Goal: Communication & Community: Answer question/provide support

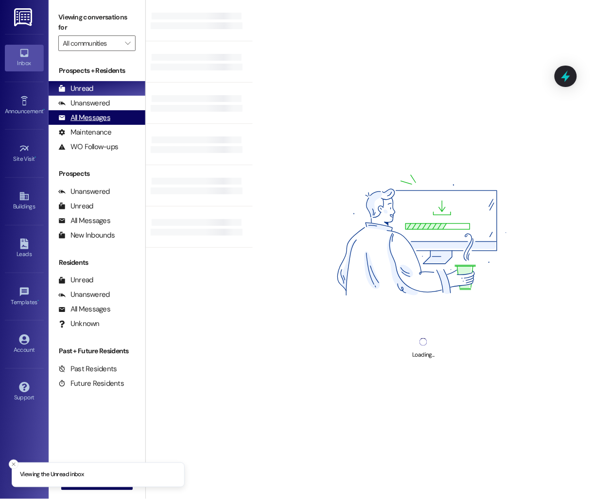
click at [113, 117] on div "All Messages (undefined)" at bounding box center [97, 117] width 97 height 15
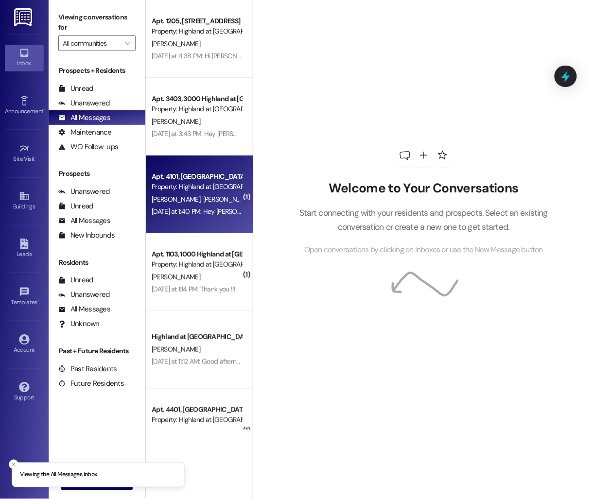
click at [200, 222] on div "Apt. 4101, 4000 Highland at Spring Hill Property: Highland at Spring Hill M. Sa…" at bounding box center [199, 194] width 107 height 78
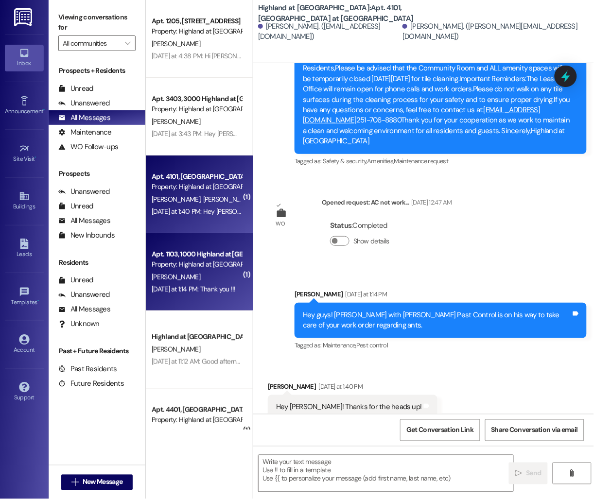
scroll to position [3428, 0]
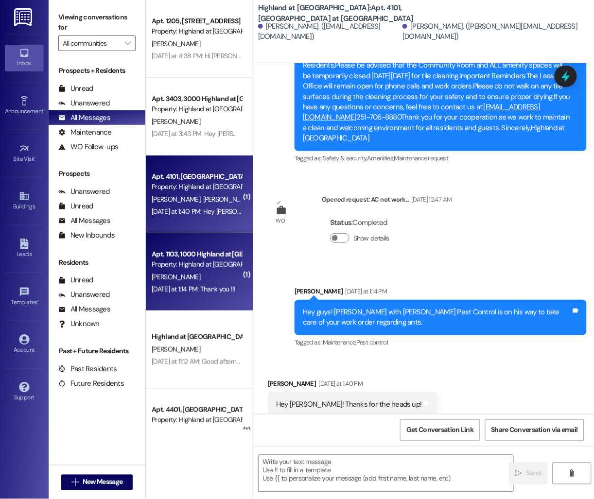
click at [202, 261] on div "Property: Highland at [GEOGRAPHIC_DATA]" at bounding box center [197, 264] width 90 height 10
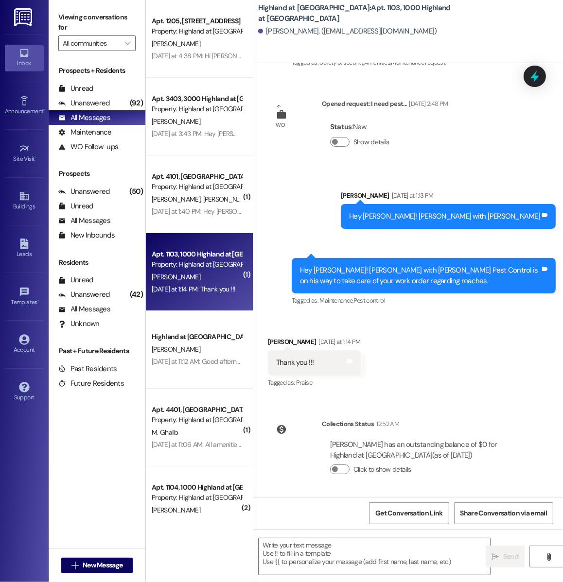
scroll to position [1015, 0]
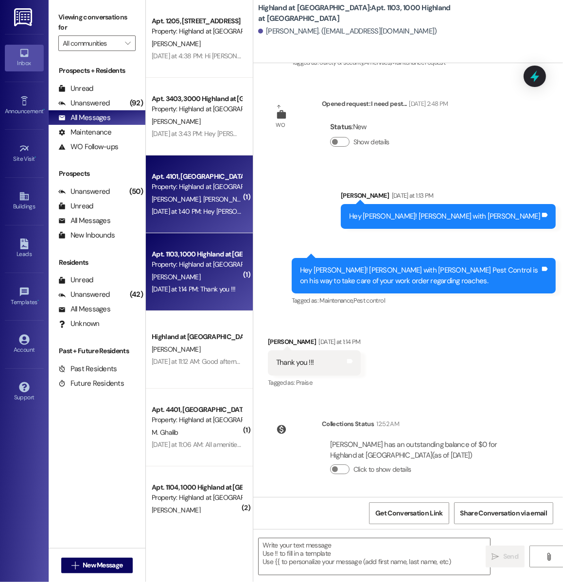
click at [208, 162] on div "Apt. 4101, 4000 Highland at Spring Hill Property: Highland at Spring Hill M. Sa…" at bounding box center [199, 194] width 107 height 78
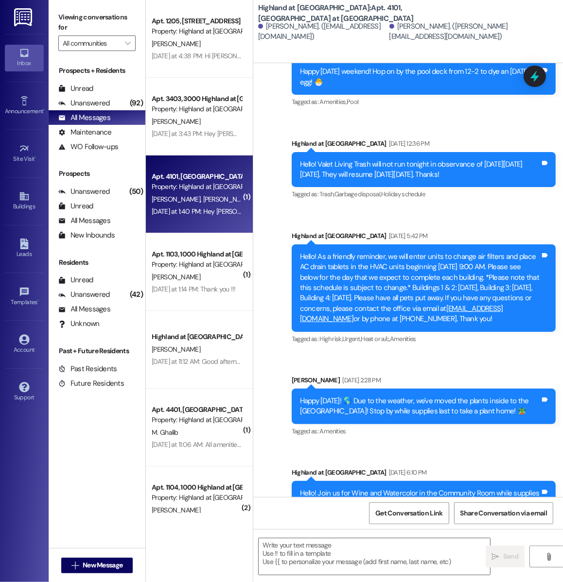
scroll to position [915, 0]
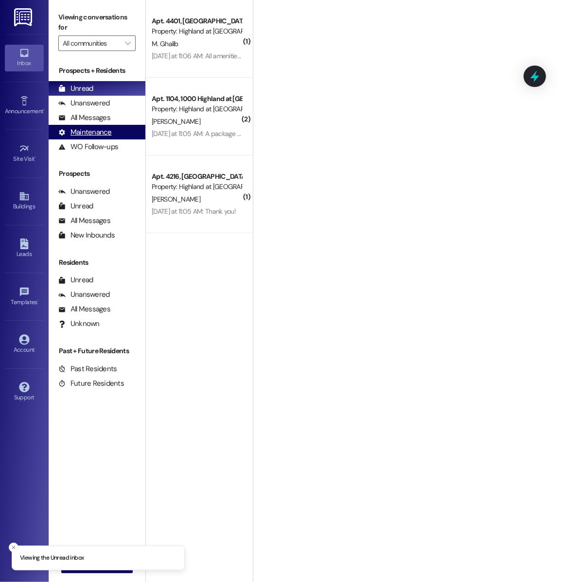
click at [112, 132] on div "Maintenance (undefined)" at bounding box center [97, 132] width 97 height 15
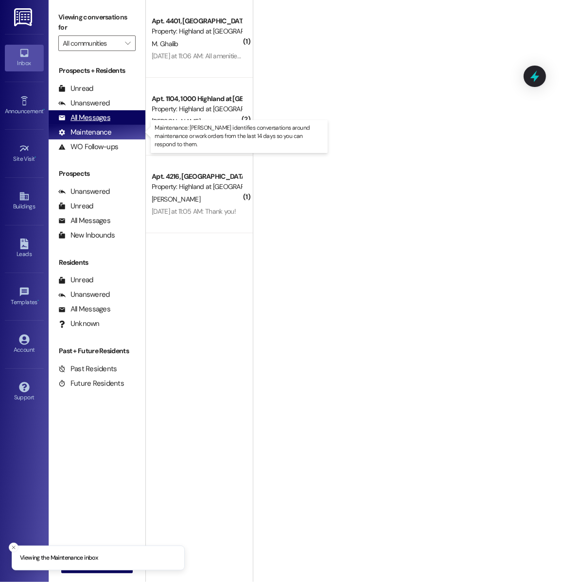
click at [112, 119] on div "All Messages (undefined)" at bounding box center [97, 117] width 97 height 15
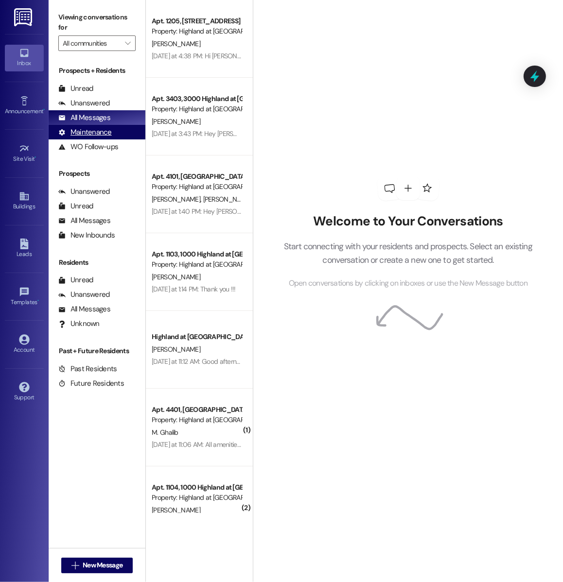
click at [117, 131] on div "Maintenance (undefined)" at bounding box center [97, 132] width 97 height 15
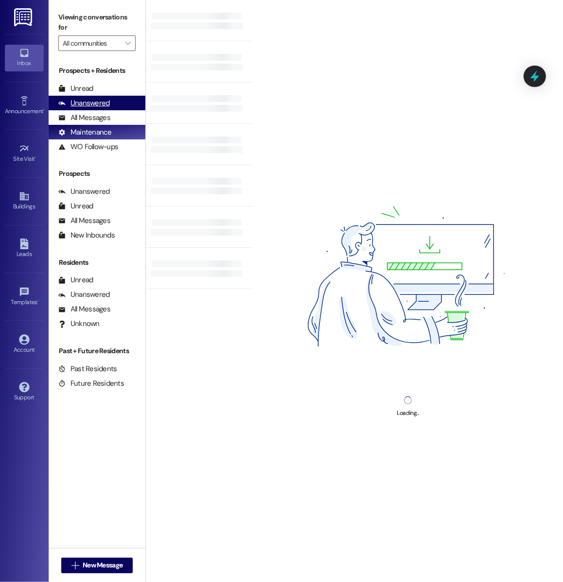
click at [103, 102] on div "Unanswered" at bounding box center [84, 103] width 52 height 10
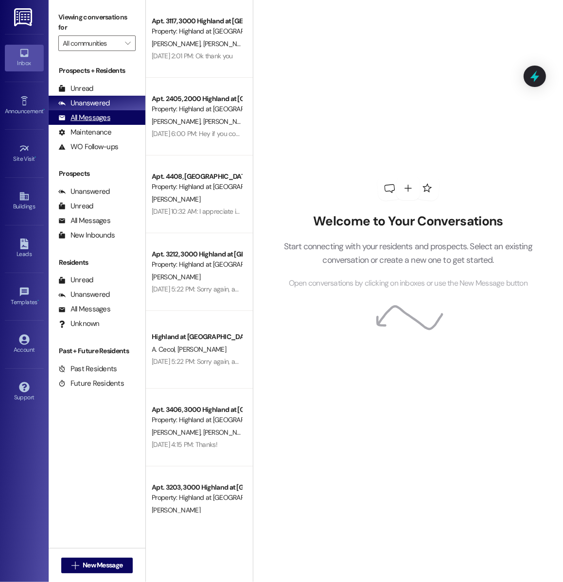
click at [107, 121] on div "All Messages" at bounding box center [84, 118] width 52 height 10
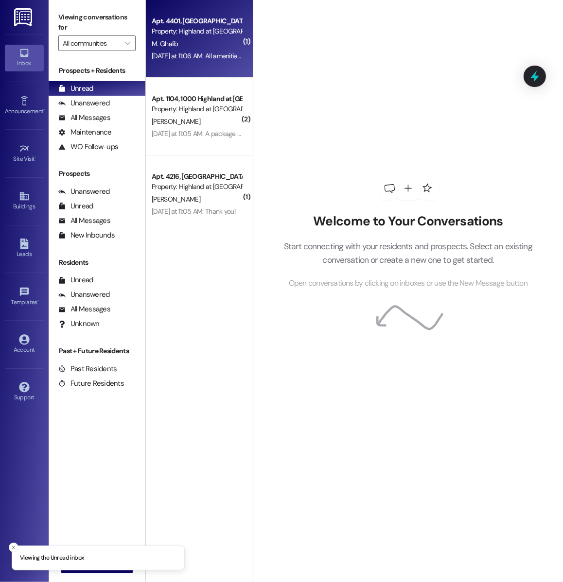
click at [201, 32] on div "Property: Highland at [GEOGRAPHIC_DATA]" at bounding box center [197, 31] width 90 height 10
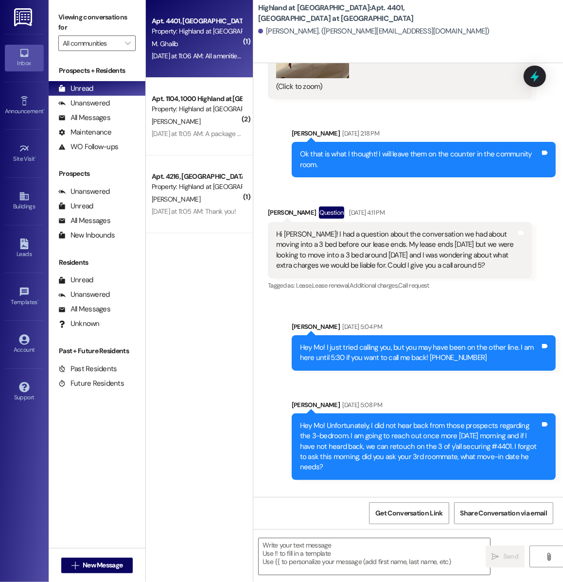
scroll to position [2626, 0]
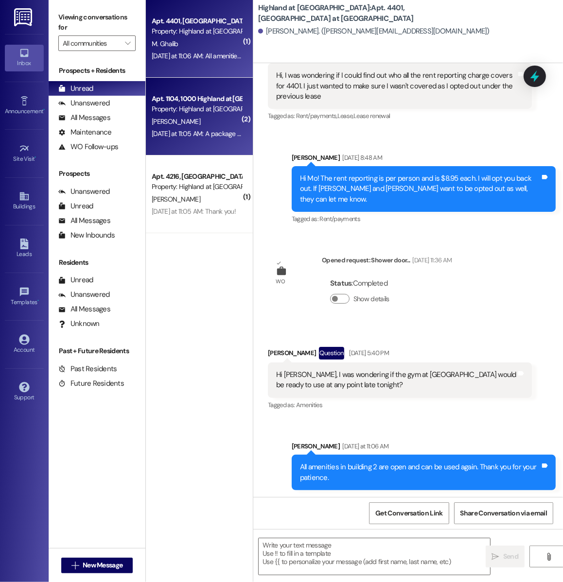
click at [214, 140] on div "[DATE] at 11:05 AM: A package was delivered to the front office for you. I just…" at bounding box center [197, 134] width 92 height 12
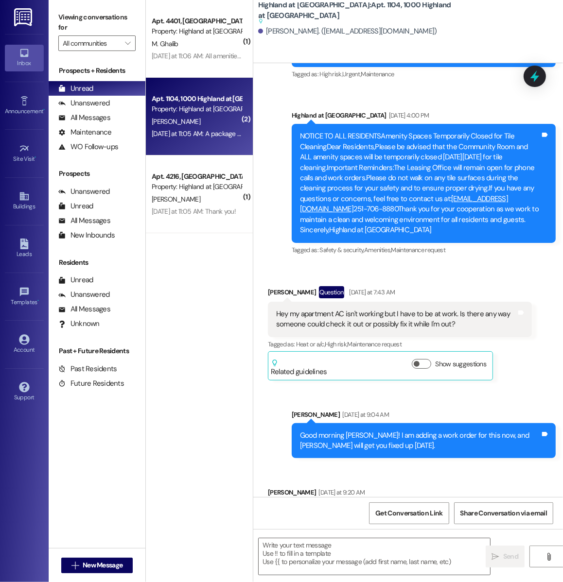
scroll to position [3654, 0]
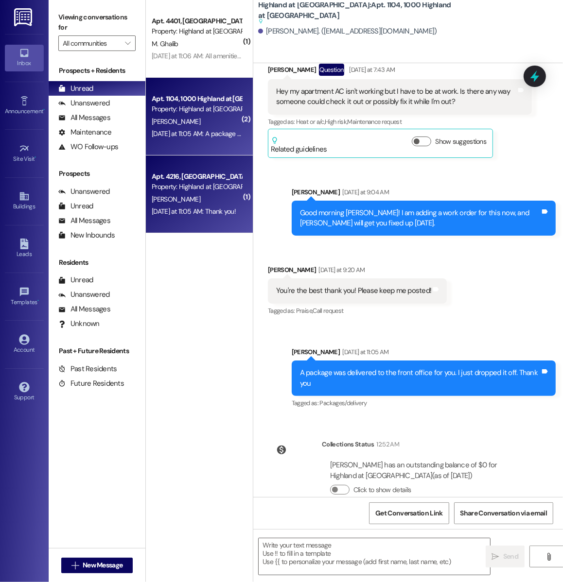
click at [210, 191] on div "Property: Highland at [GEOGRAPHIC_DATA]" at bounding box center [197, 187] width 90 height 10
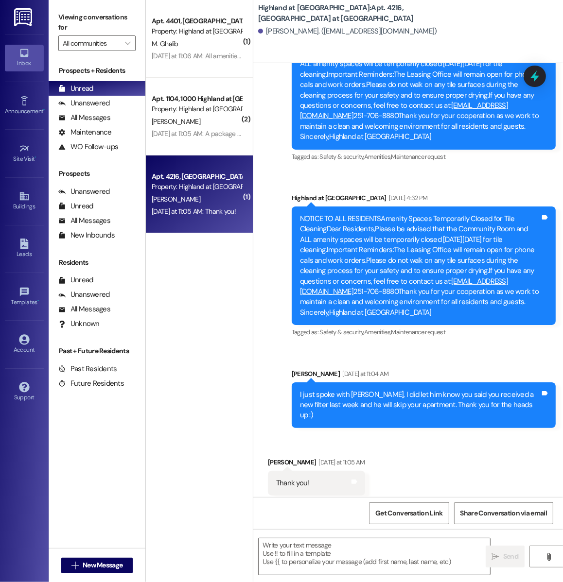
scroll to position [10159, 0]
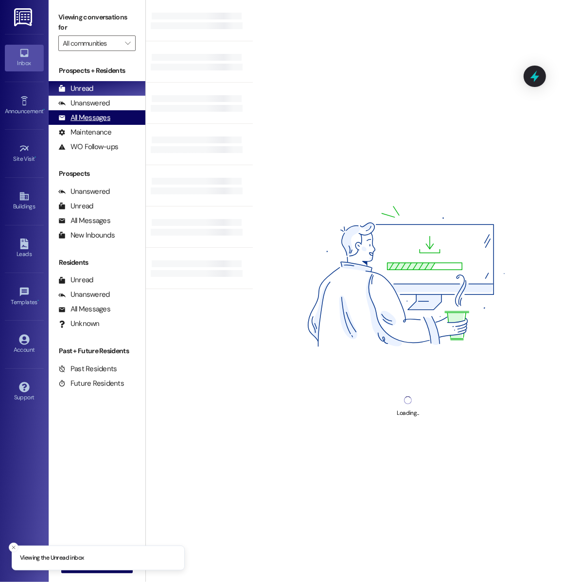
click at [123, 122] on div "All Messages (undefined)" at bounding box center [97, 117] width 97 height 15
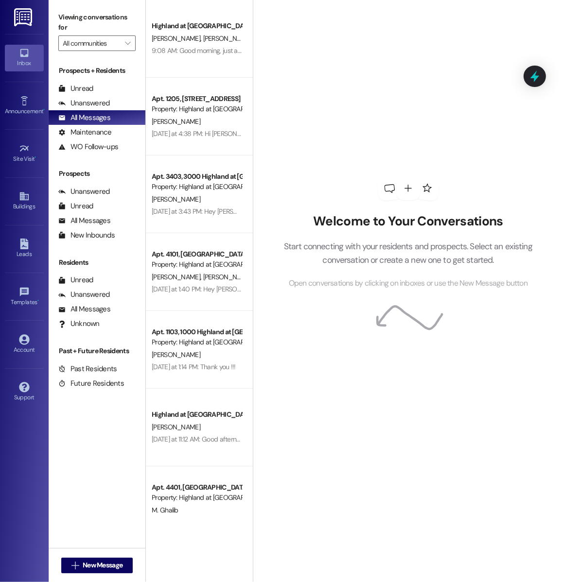
click at [87, 556] on div " New Message" at bounding box center [97, 565] width 72 height 24
click at [91, 564] on span "New Message" at bounding box center [103, 565] width 40 height 10
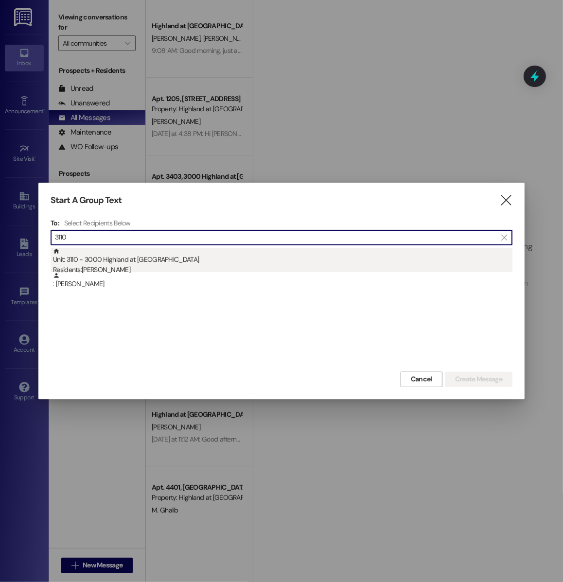
type input "3110"
click at [196, 265] on div "Residents: Sylvester Gardner" at bounding box center [282, 270] width 459 height 10
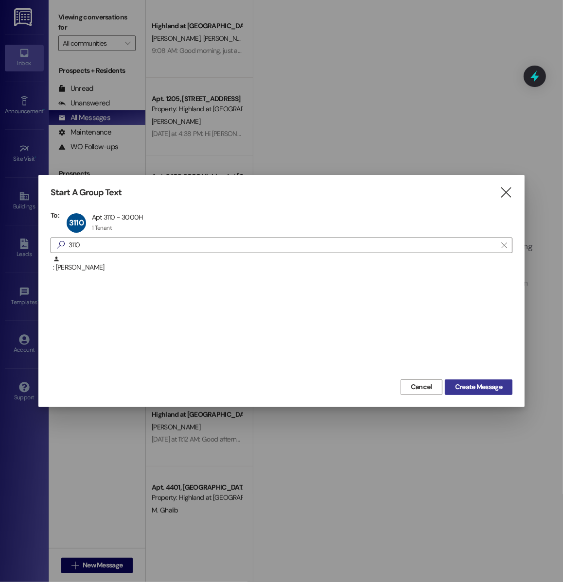
click at [468, 389] on span "Create Message" at bounding box center [478, 387] width 47 height 10
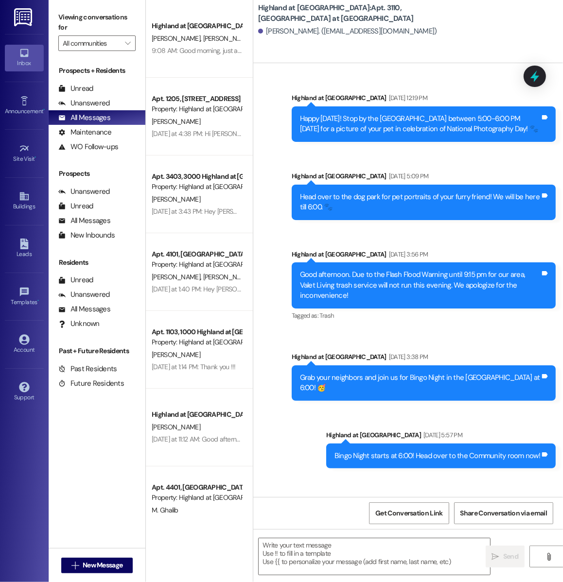
scroll to position [7776, 0]
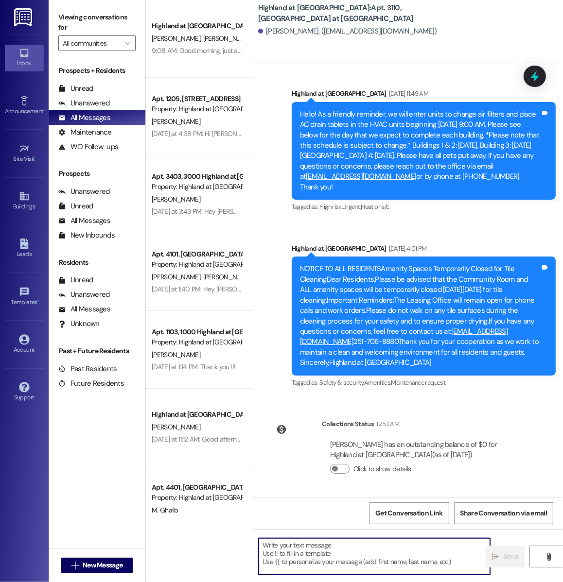
click at [340, 551] on textarea at bounding box center [373, 556] width 231 height 36
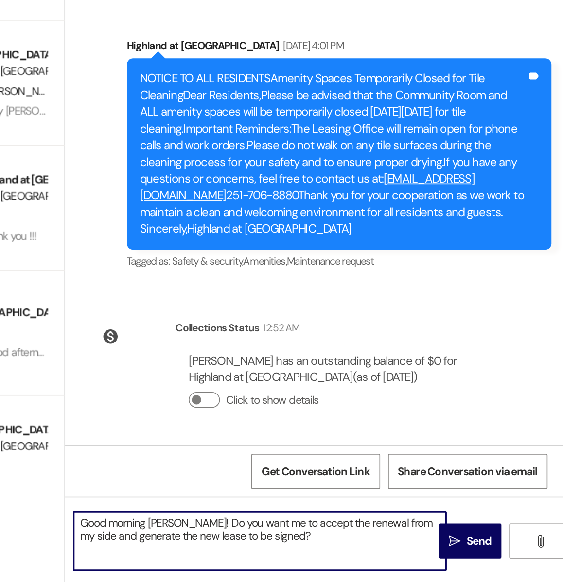
scroll to position [0, 0]
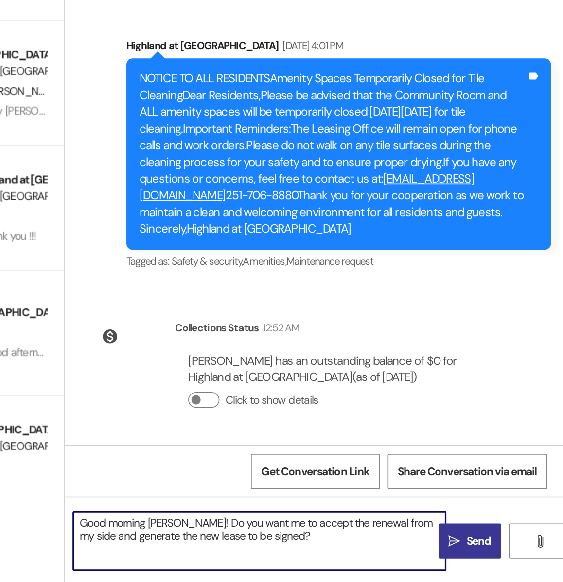
type textarea "Good morning Sylvester! Do you want me to accept the renewal from my side and g…"
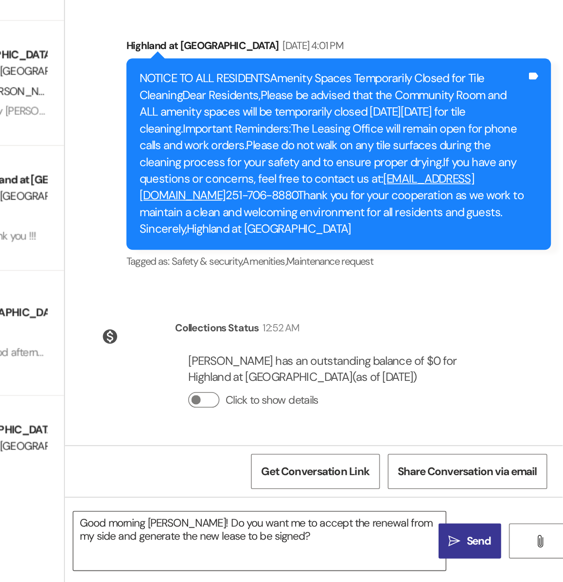
click at [509, 562] on button " Send" at bounding box center [504, 557] width 39 height 22
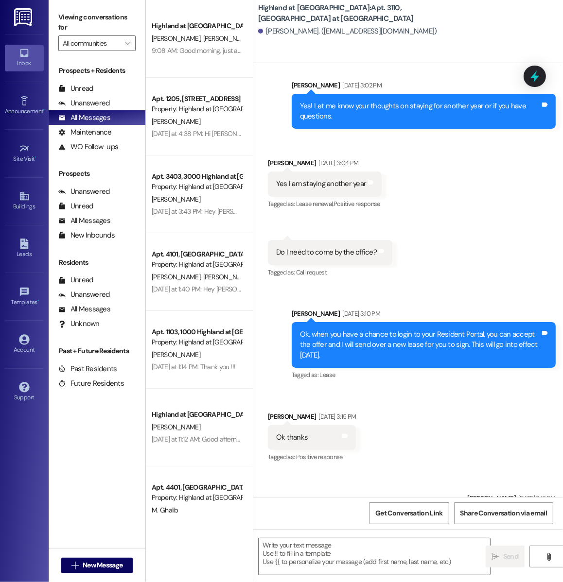
scroll to position [7278, 0]
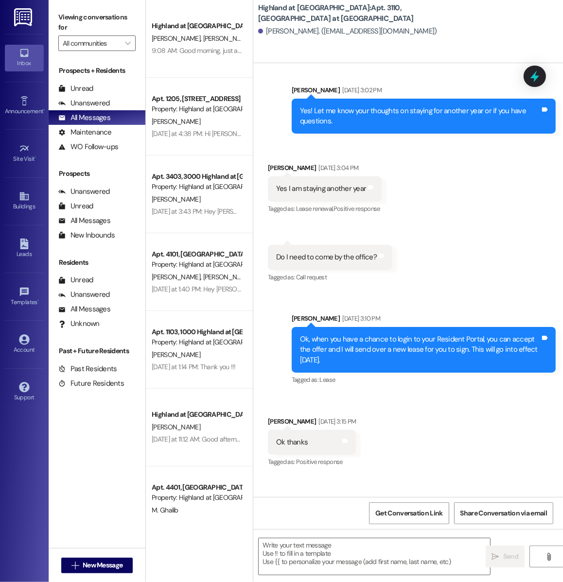
click at [109, 554] on div " New Message" at bounding box center [97, 565] width 72 height 24
click at [106, 563] on span "New Message" at bounding box center [103, 565] width 40 height 10
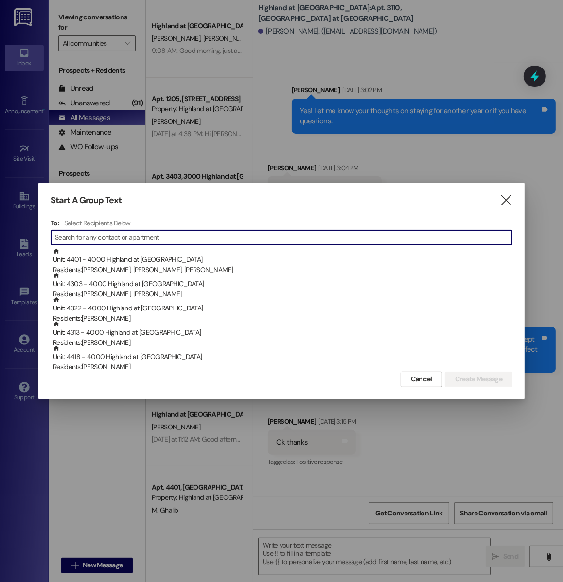
click at [512, 206] on div "Start A Group Text  To: Select Recipients Below  Unit: 4401 - 4000 Highland a…" at bounding box center [281, 291] width 486 height 216
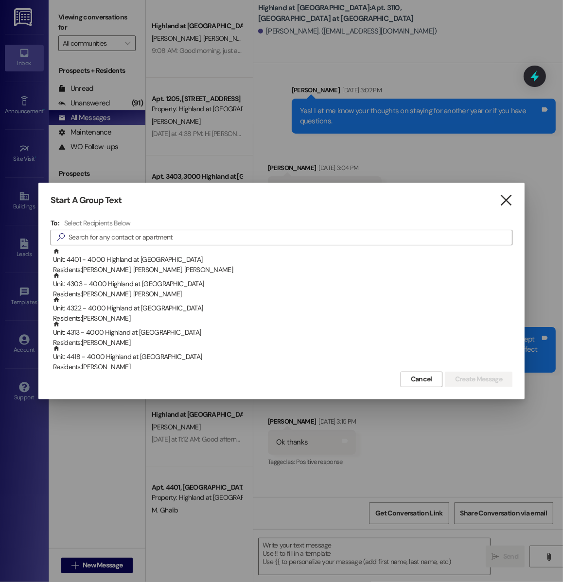
click at [507, 206] on icon "" at bounding box center [505, 200] width 13 height 10
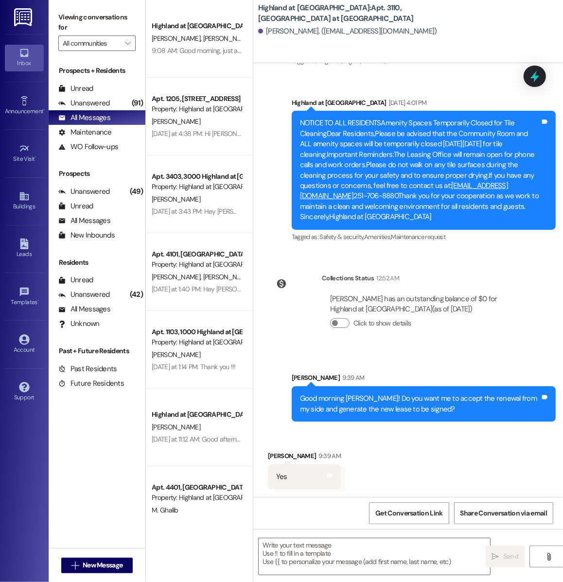
scroll to position [7922, 0]
click at [313, 545] on textarea at bounding box center [373, 556] width 231 height 36
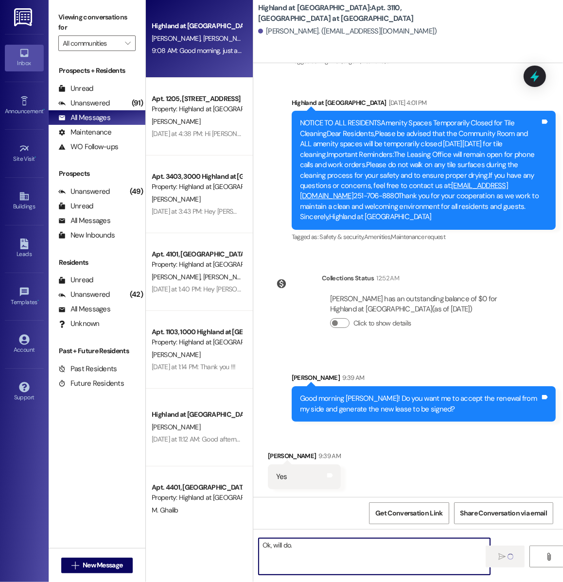
type textarea "Ok, will do."
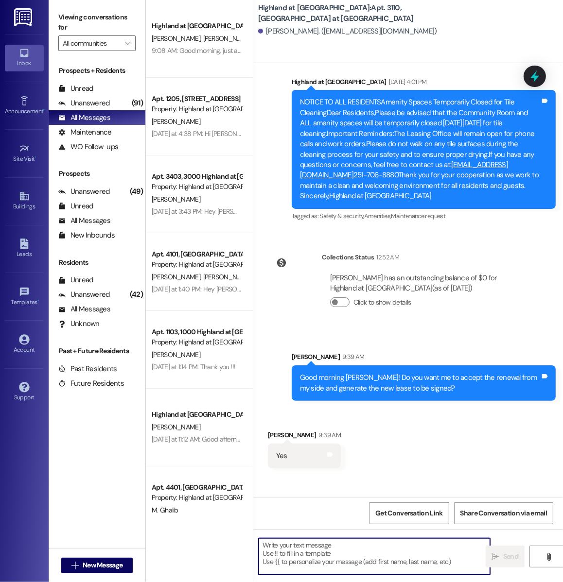
click at [318, 564] on textarea at bounding box center [373, 556] width 231 height 36
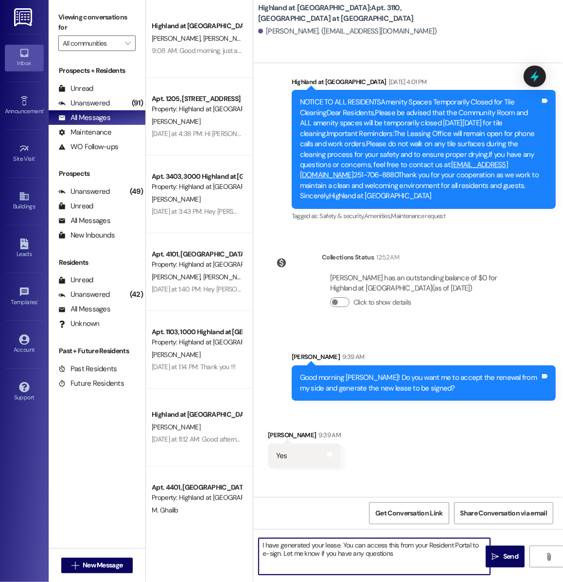
type textarea "I have generated your lease. You can access this from your Resident Portal to e…"
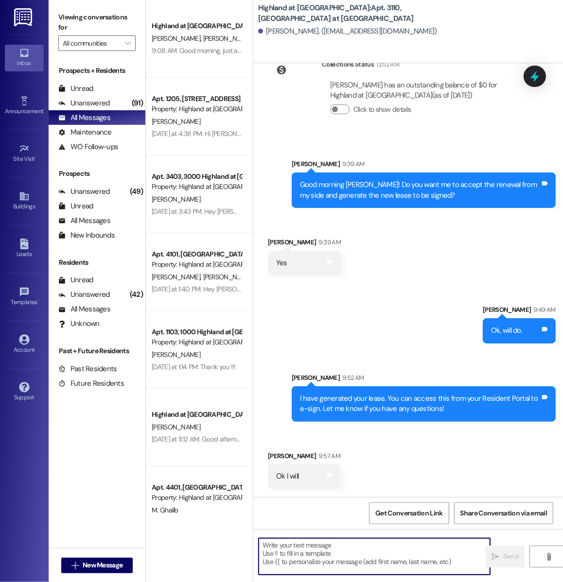
scroll to position [8136, 0]
click at [298, 558] on textarea at bounding box center [373, 556] width 231 height 36
type textarea "Great, thank you!"
click at [495, 554] on icon "" at bounding box center [495, 557] width 7 height 8
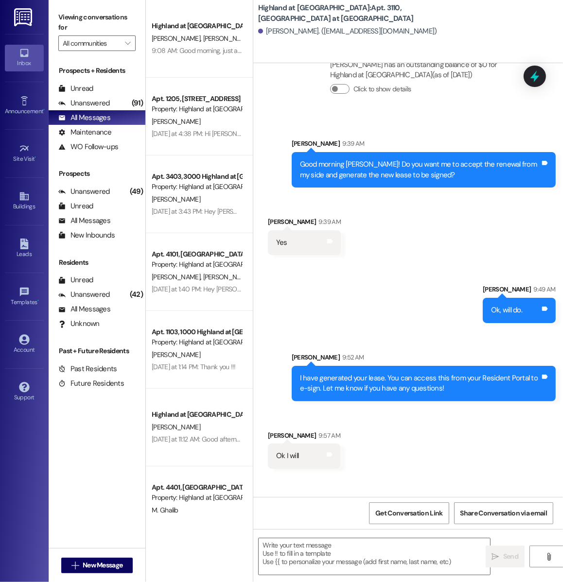
scroll to position [8203, 0]
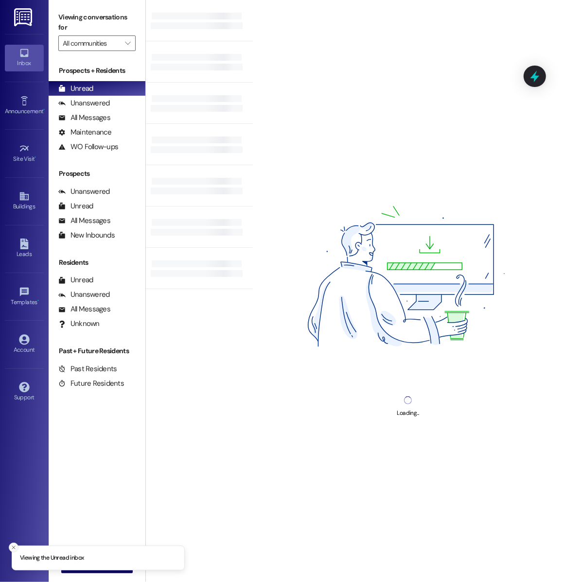
click at [12, 545] on icon "Close toast" at bounding box center [14, 548] width 6 height 6
click at [88, 110] on div "All Messages (undefined)" at bounding box center [97, 117] width 97 height 15
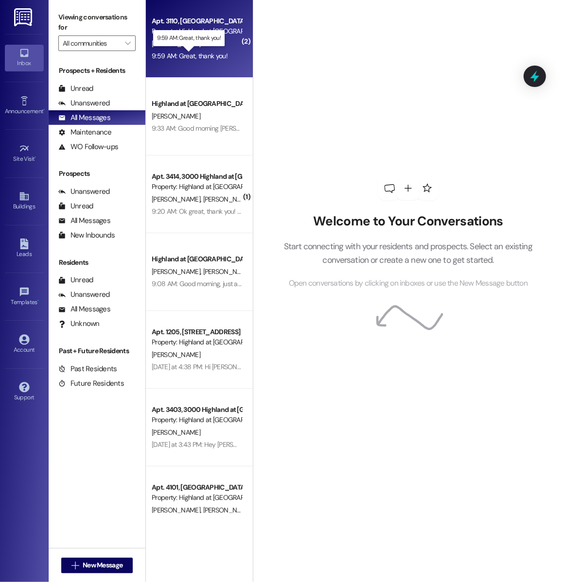
click at [176, 54] on div "9:59 AM: Great, thank you! 9:59 AM: Great, thank you!" at bounding box center [190, 56] width 76 height 9
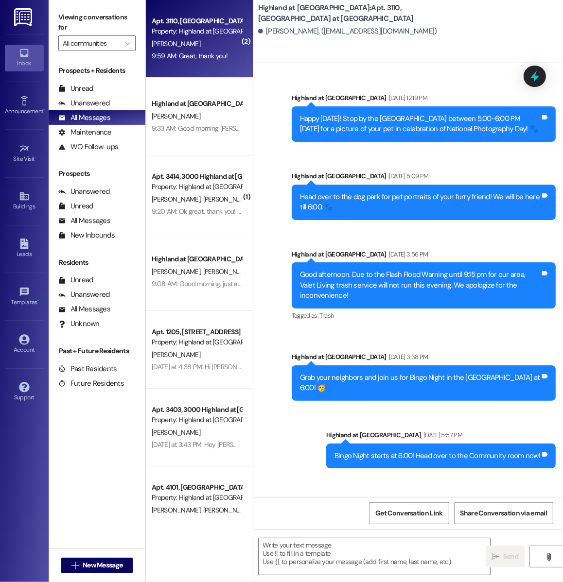
scroll to position [8247, 0]
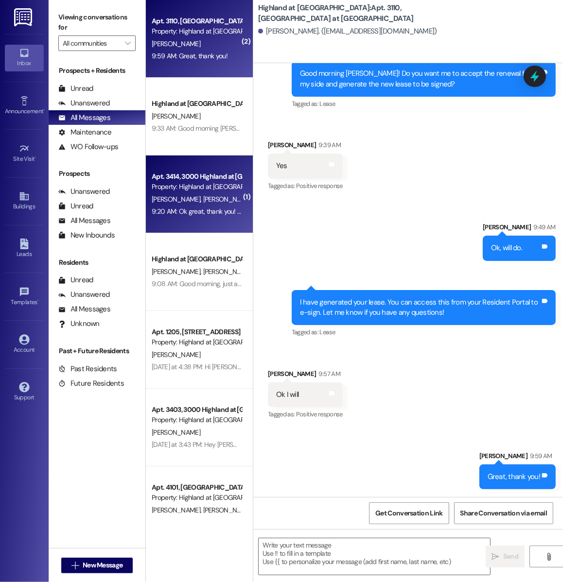
click at [209, 201] on div "[PERSON_NAME] [PERSON_NAME]" at bounding box center [197, 199] width 92 height 12
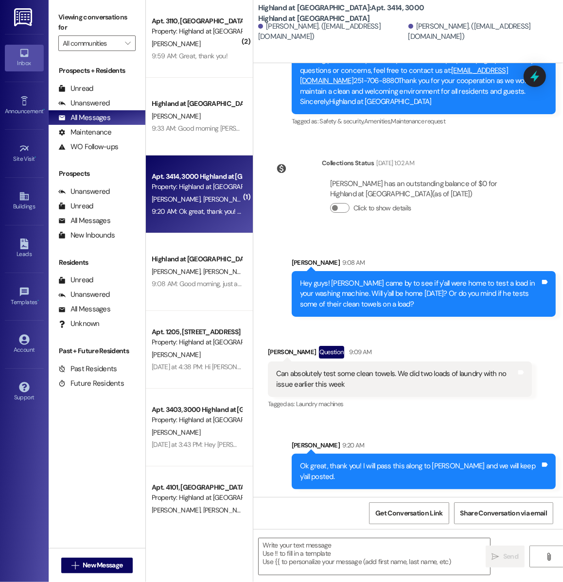
scroll to position [23645, 0]
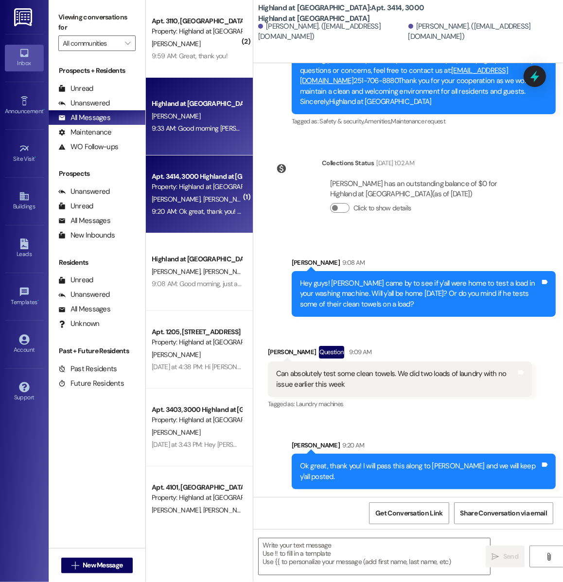
click at [190, 94] on div "Highland at Spring Hill Prospect K. Driscoll 9:33 AM: Good morning Katrina, you…" at bounding box center [199, 117] width 107 height 78
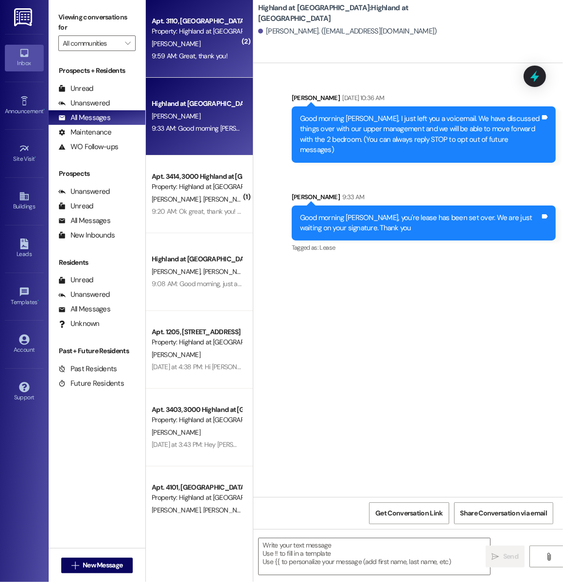
scroll to position [0, 0]
click at [193, 52] on div "9:59 AM: Great, thank you! 9:59 AM: Great, thank you!" at bounding box center [190, 56] width 76 height 9
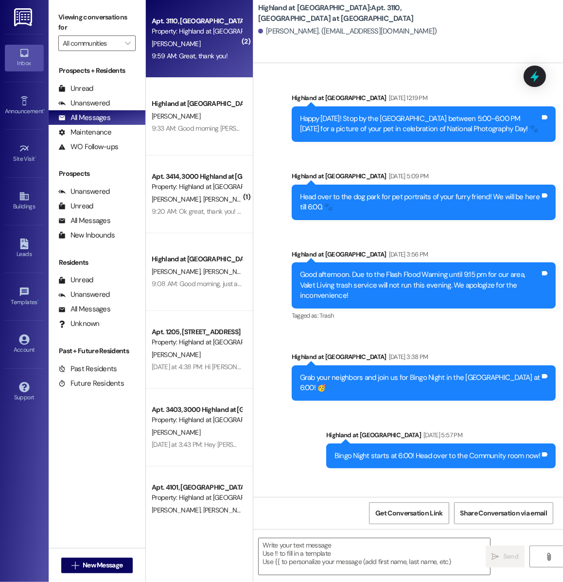
scroll to position [8247, 0]
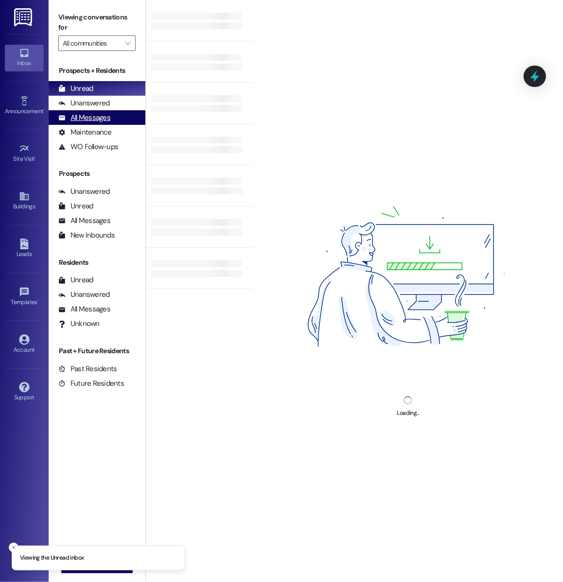
click at [118, 117] on div "All Messages (undefined)" at bounding box center [97, 117] width 97 height 15
